Goal: Task Accomplishment & Management: Complete application form

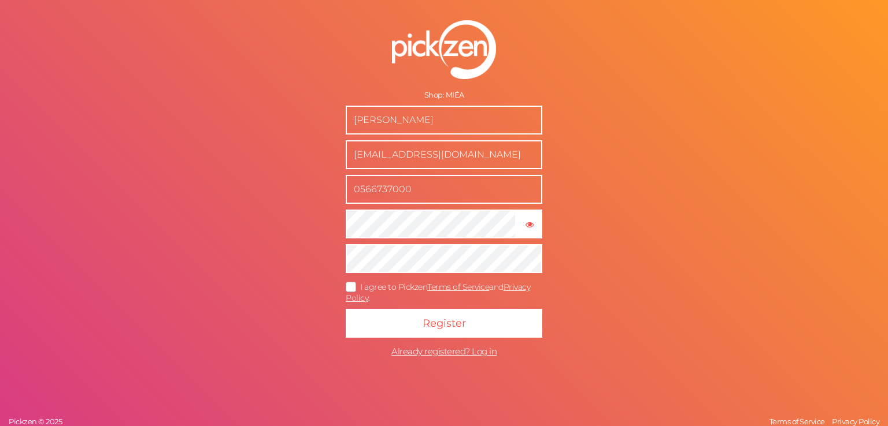
click at [352, 288] on icon at bounding box center [351, 287] width 18 height 6
click at [0, 0] on input "I agree to Pickzen Terms of Service and Privacy Policy ." at bounding box center [0, 0] width 0 height 0
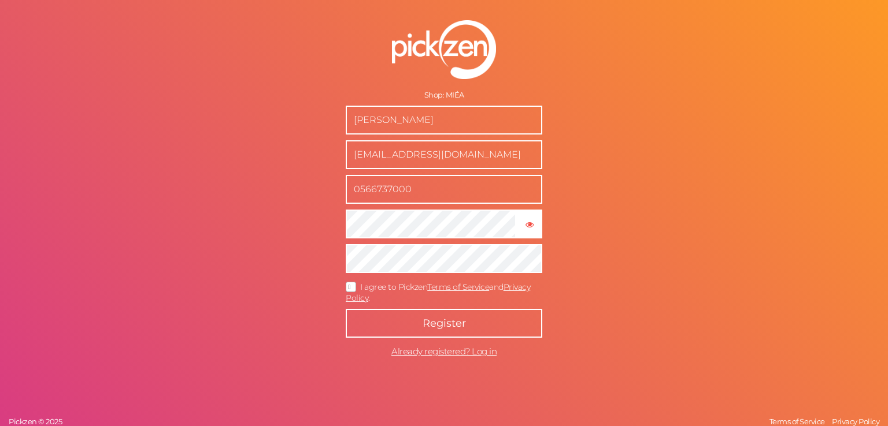
click at [436, 324] on span "Register" at bounding box center [443, 323] width 43 height 13
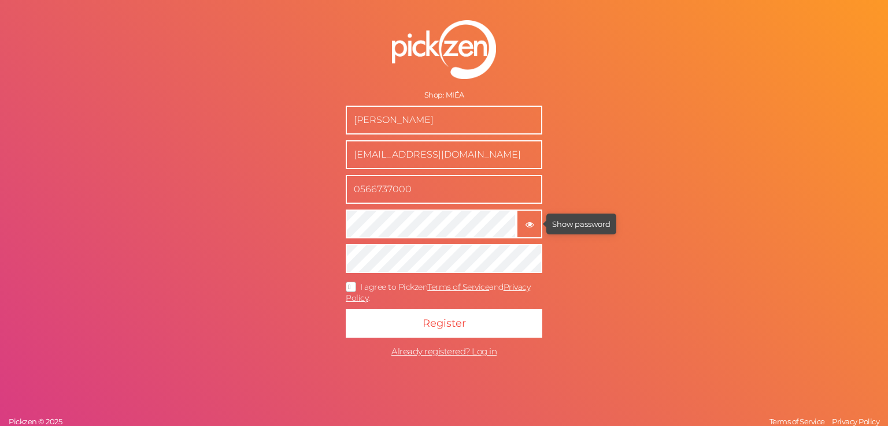
click at [536, 222] on tooltip "× Show password" at bounding box center [529, 224] width 24 height 9
click at [340, 229] on form "Shop: MIÉA Afra Al Harsoosi Business@miea.ae 0566737000 × Hide password I agree…" at bounding box center [443, 191] width 289 height 389
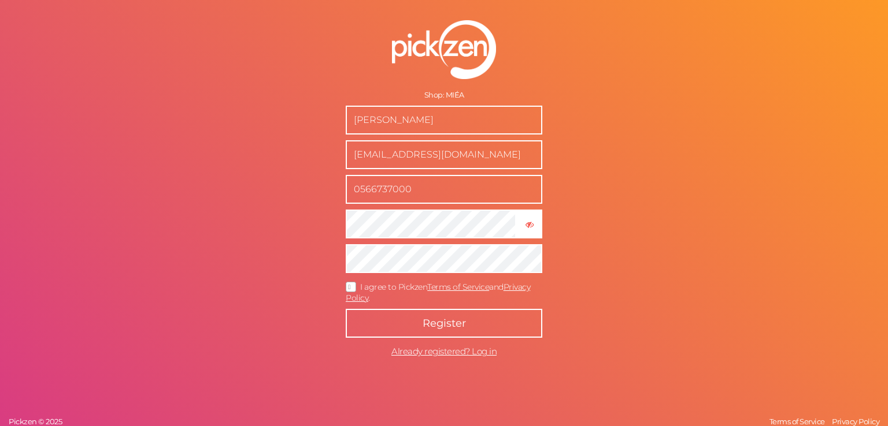
click at [432, 317] on span "Register" at bounding box center [443, 323] width 43 height 13
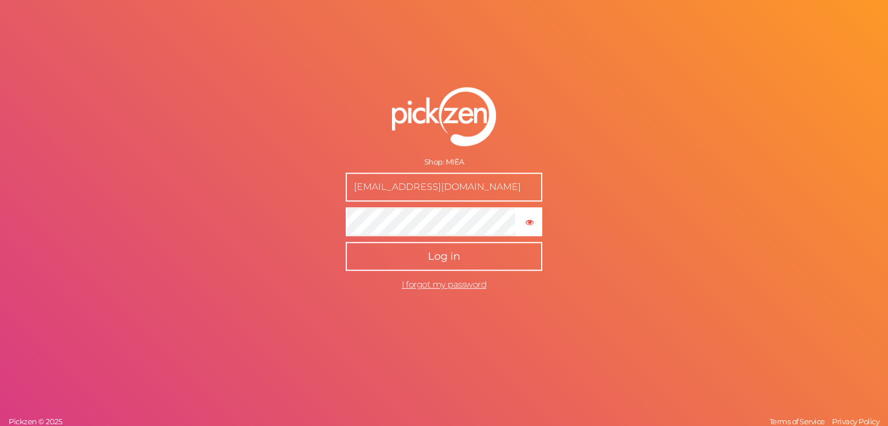
click at [438, 253] on span "Log in" at bounding box center [444, 256] width 32 height 13
